Goal: Task Accomplishment & Management: Manage account settings

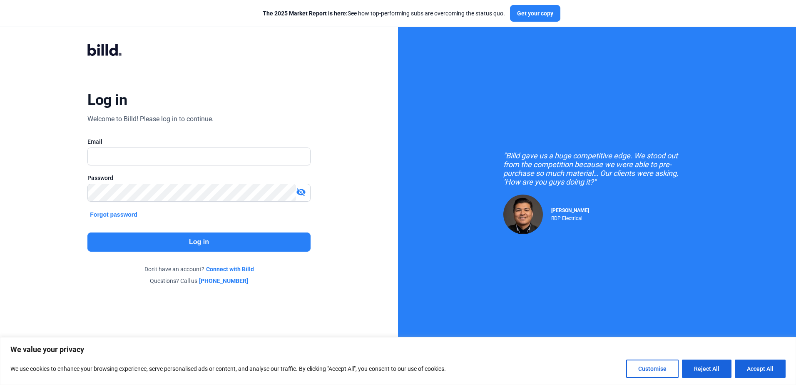
click at [112, 158] on input "text" at bounding box center [199, 156] width 222 height 17
type input "[PERSON_NAME][EMAIL_ADDRESS][DOMAIN_NAME]"
click at [204, 241] on button "Log in" at bounding box center [198, 241] width 223 height 19
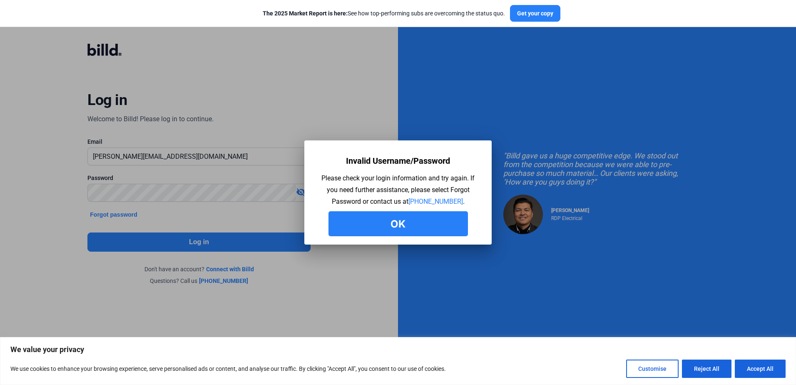
click at [360, 227] on button "Ok" at bounding box center [397, 223] width 139 height 25
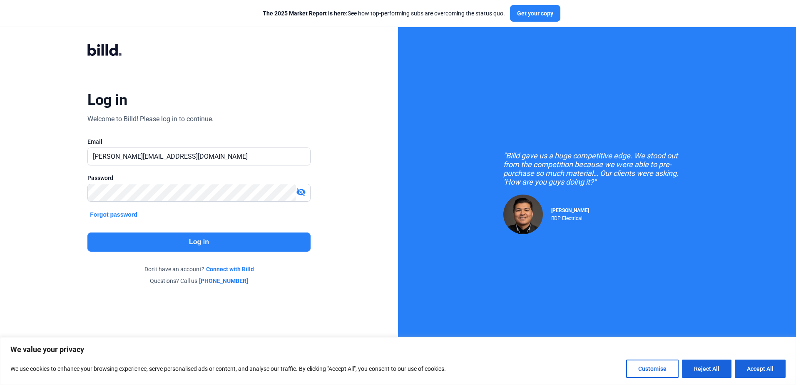
click at [245, 239] on button "Log in" at bounding box center [198, 241] width 223 height 19
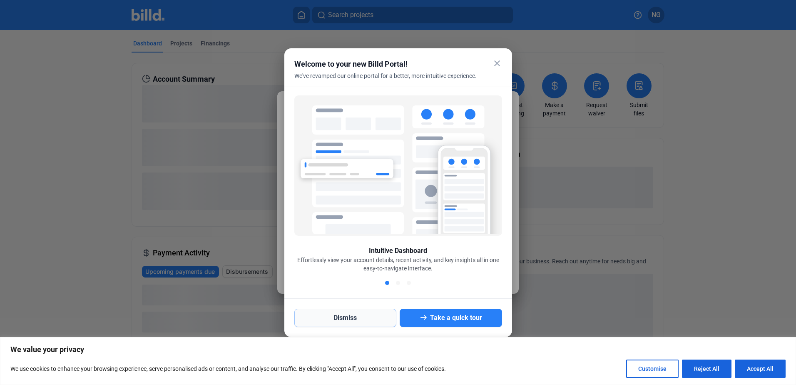
click at [372, 324] on button "Dismiss" at bounding box center [345, 317] width 102 height 18
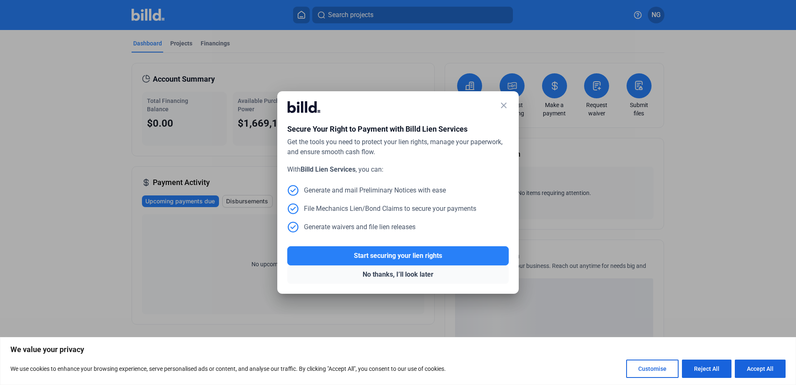
click at [415, 276] on button "No thanks, I’ll look later" at bounding box center [397, 274] width 221 height 18
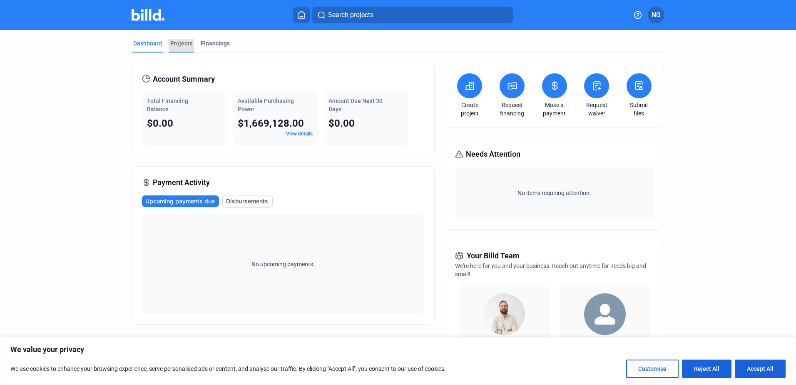
click at [172, 43] on div "Projects" at bounding box center [181, 43] width 22 height 8
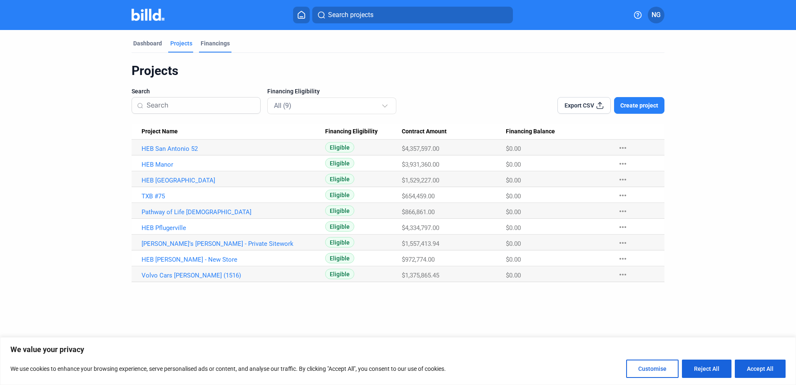
click at [211, 45] on div "Financings" at bounding box center [215, 43] width 29 height 8
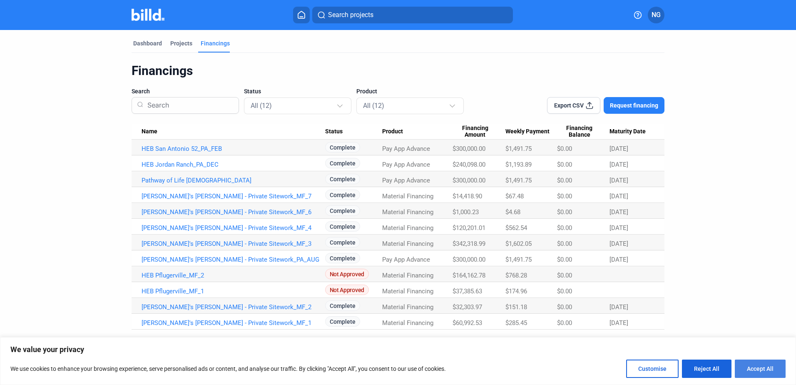
click at [765, 368] on button "Accept All" at bounding box center [760, 368] width 51 height 18
checkbox input "true"
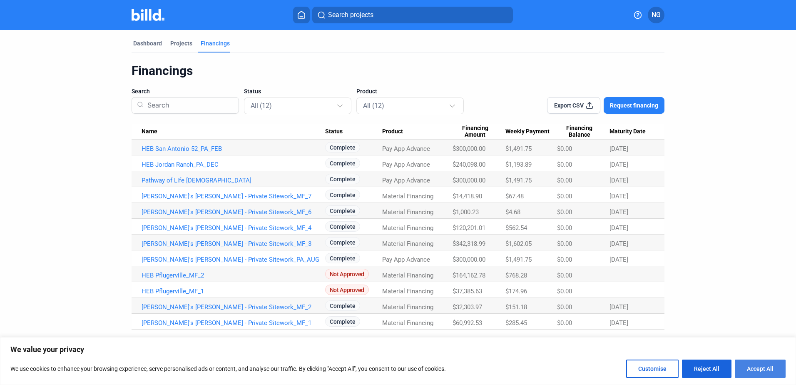
checkbox input "true"
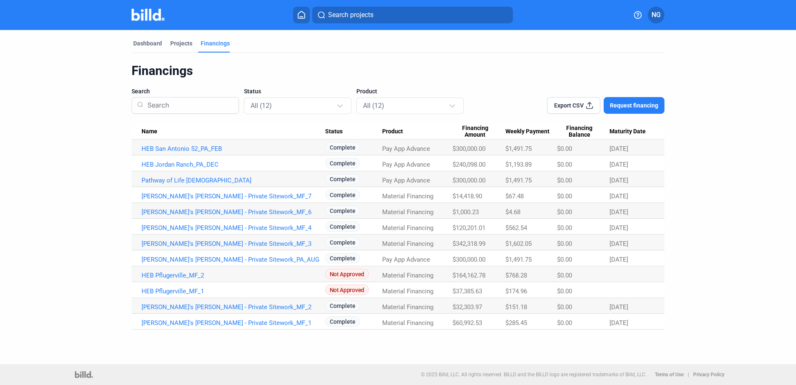
click at [307, 17] on button at bounding box center [301, 15] width 17 height 17
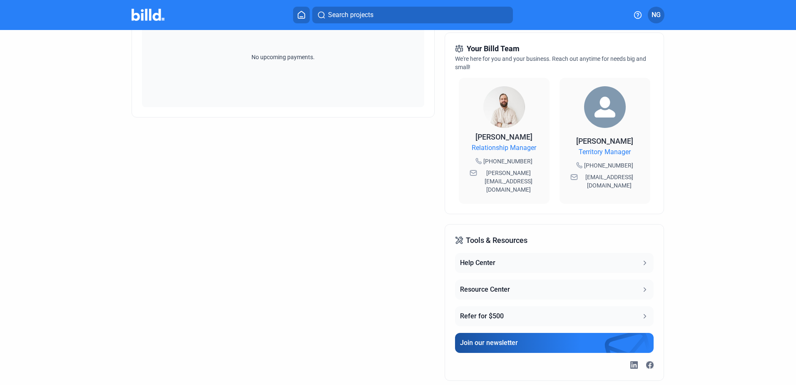
scroll to position [217, 0]
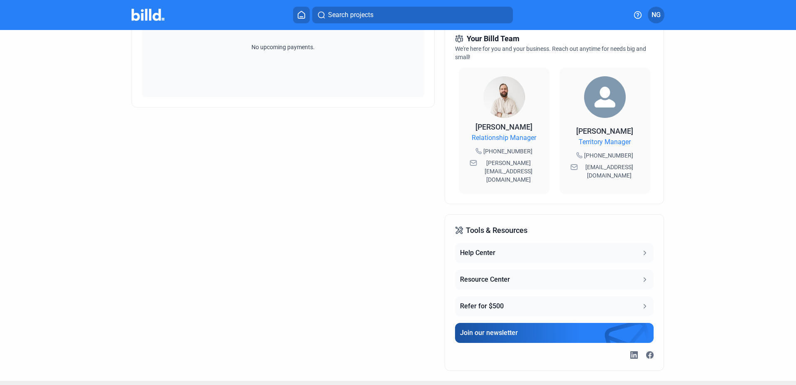
click at [641, 276] on icon at bounding box center [644, 279] width 7 height 7
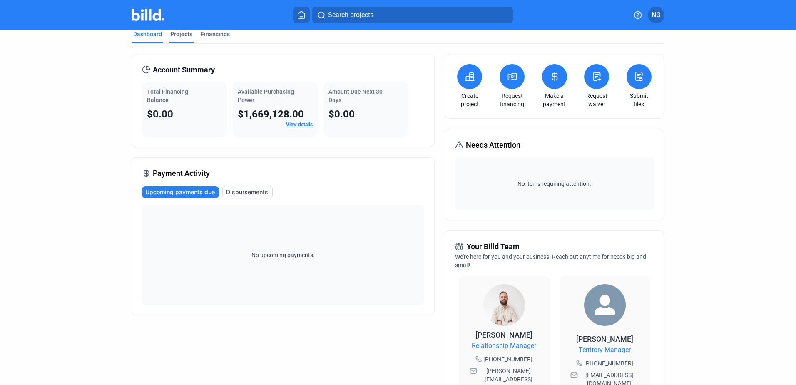
scroll to position [0, 0]
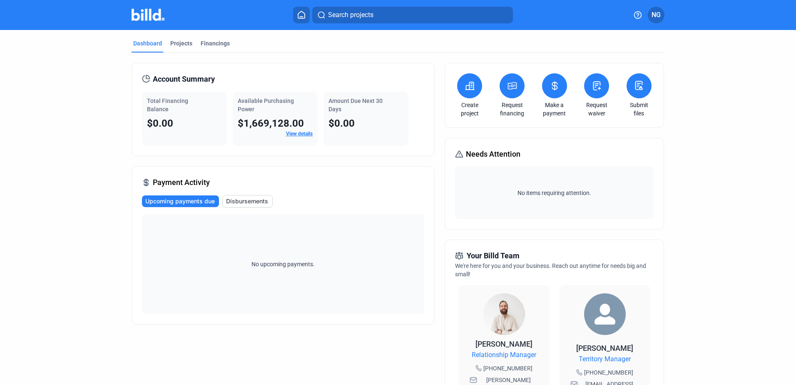
click at [298, 134] on link "View details" at bounding box center [299, 134] width 27 height 6
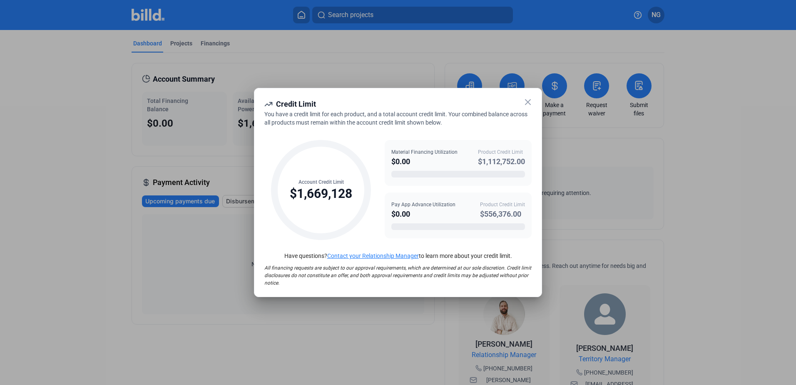
click at [529, 100] on icon at bounding box center [527, 101] width 5 height 5
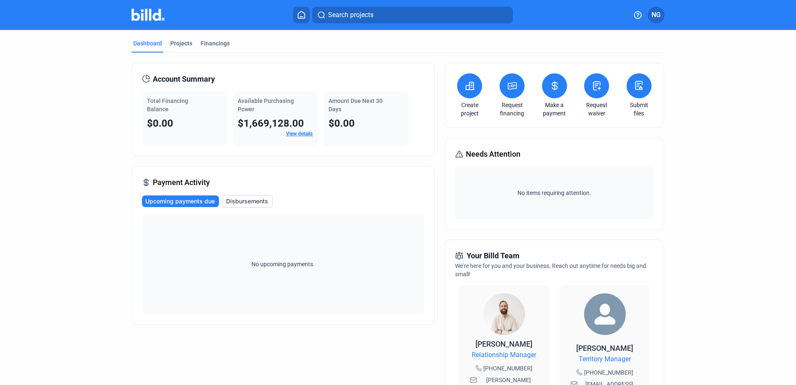
click at [305, 15] on icon at bounding box center [301, 14] width 7 height 7
click at [146, 15] on img at bounding box center [148, 15] width 33 height 12
click at [637, 15] on icon at bounding box center [637, 15] width 8 height 8
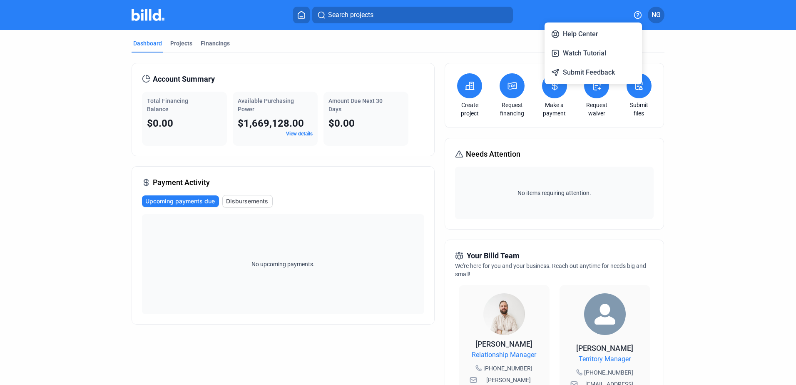
click at [649, 17] on div at bounding box center [398, 192] width 796 height 385
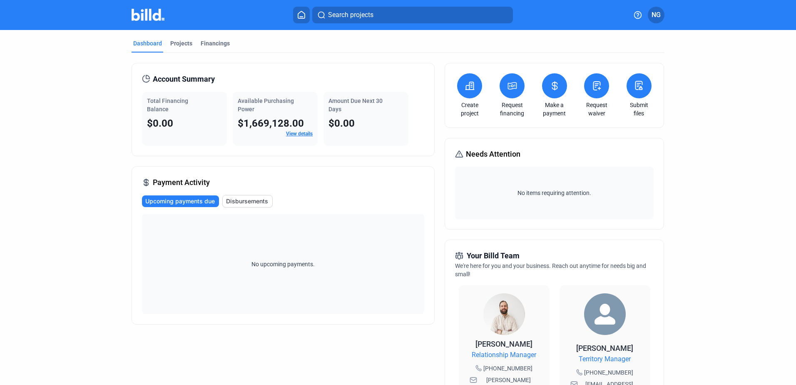
click at [149, 18] on img at bounding box center [148, 15] width 33 height 12
click at [149, 46] on div "Dashboard" at bounding box center [147, 43] width 29 height 8
click at [196, 112] on div "Total Financing Balance" at bounding box center [184, 105] width 75 height 17
